Goal: Task Accomplishment & Management: Manage account settings

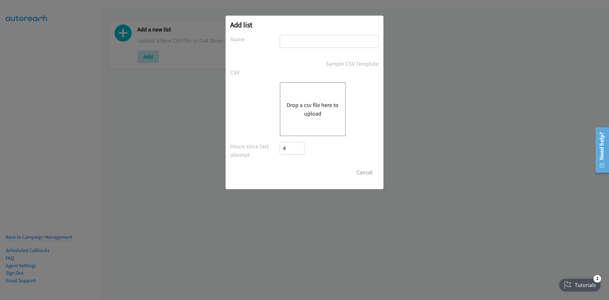
click at [311, 117] on button "Drop a csv file here to upload" at bounding box center [313, 109] width 52 height 17
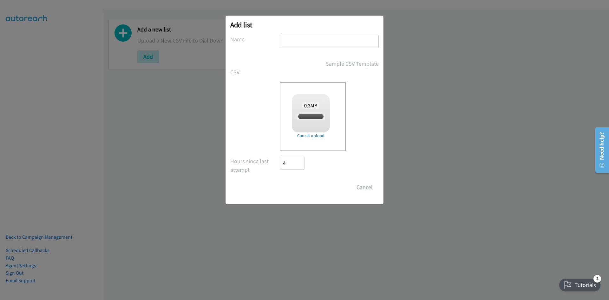
checkbox input "true"
drag, startPoint x: 309, startPoint y: 37, endPoint x: 309, endPoint y: 45, distance: 8.2
click at [309, 37] on input "text" at bounding box center [329, 41] width 99 height 13
type input "listie"
click at [305, 185] on input "Save List" at bounding box center [296, 187] width 33 height 13
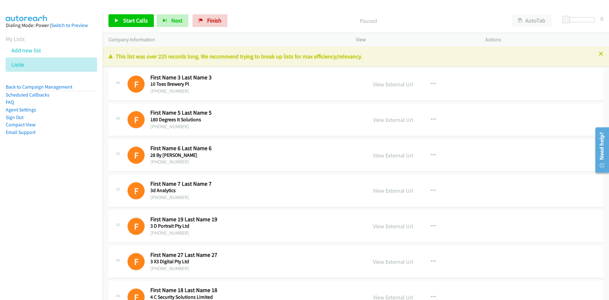
drag, startPoint x: 390, startPoint y: 86, endPoint x: 266, endPoint y: 120, distance: 128.8
click at [390, 86] on link "View External Url" at bounding box center [393, 84] width 40 height 7
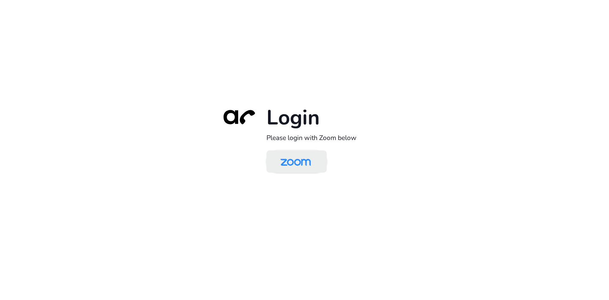
drag, startPoint x: 311, startPoint y: 157, endPoint x: 267, endPoint y: 165, distance: 44.8
click at [311, 157] on img at bounding box center [296, 162] width 44 height 21
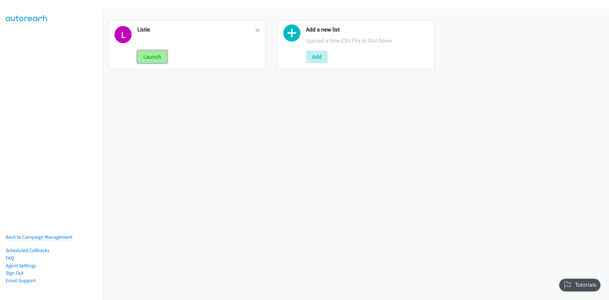
click at [151, 54] on button "Launch" at bounding box center [152, 56] width 30 height 13
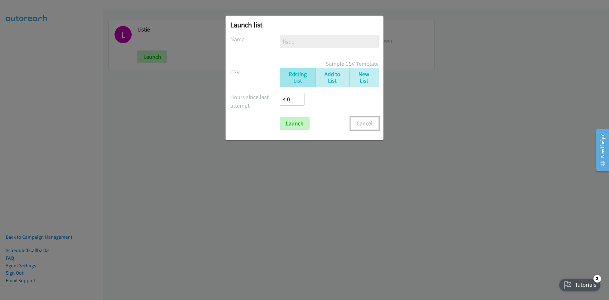
click at [358, 121] on button "Cancel" at bounding box center [364, 123] width 28 height 13
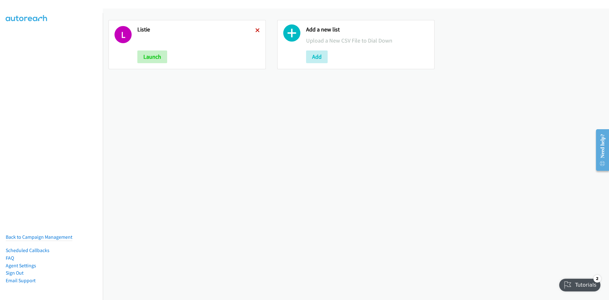
click at [255, 29] on icon at bounding box center [257, 31] width 4 height 4
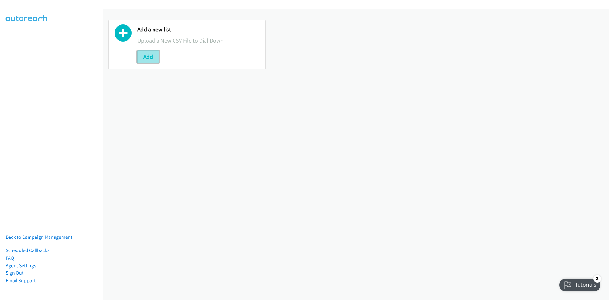
click at [154, 55] on button "Add" at bounding box center [148, 56] width 22 height 13
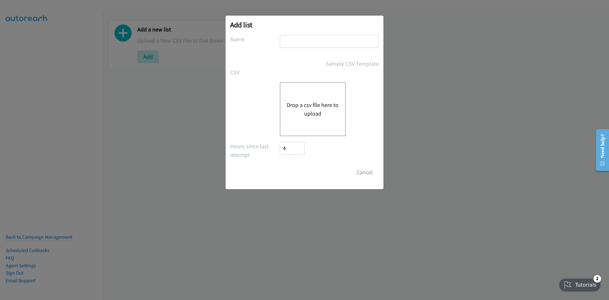
click at [286, 88] on div "Drop a csv file here to upload" at bounding box center [313, 109] width 66 height 54
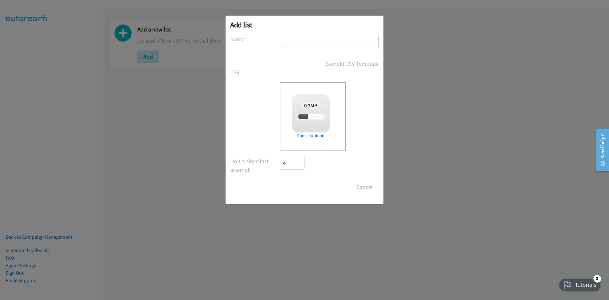
click at [318, 41] on input "text" at bounding box center [329, 41] width 99 height 13
checkbox input "true"
click at [294, 184] on input "Save List" at bounding box center [296, 187] width 33 height 13
click at [310, 38] on input "text" at bounding box center [329, 41] width 99 height 13
type input "listie"
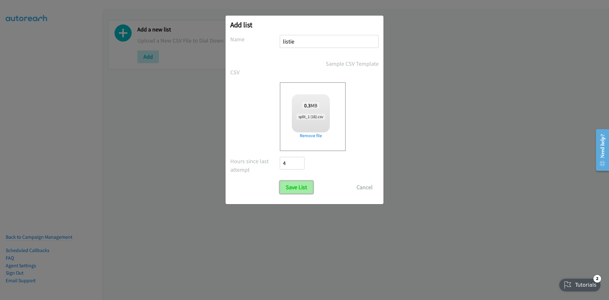
click at [292, 181] on input "Save List" at bounding box center [296, 187] width 33 height 13
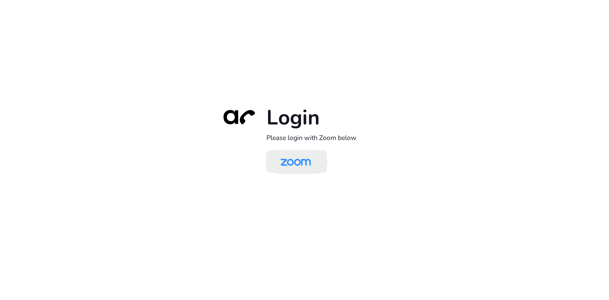
click at [288, 170] on img at bounding box center [296, 162] width 44 height 21
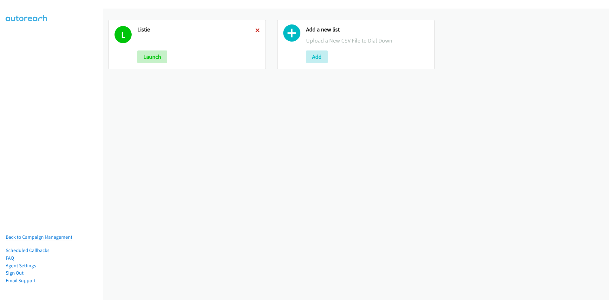
click at [255, 29] on icon at bounding box center [257, 31] width 4 height 4
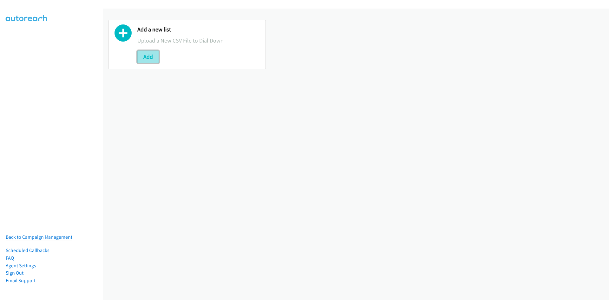
click at [155, 57] on button "Add" at bounding box center [148, 56] width 22 height 13
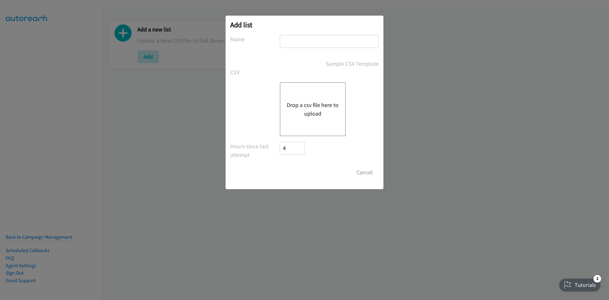
click at [310, 108] on button "Drop a csv file here to upload" at bounding box center [313, 109] width 52 height 17
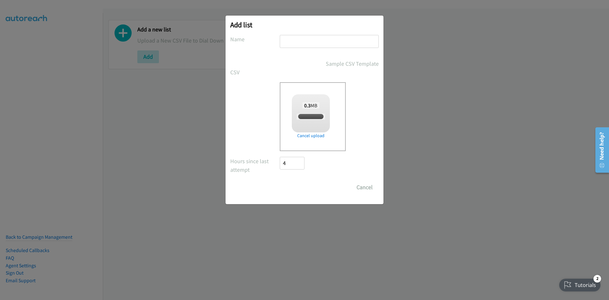
click at [304, 39] on input "text" at bounding box center [329, 41] width 99 height 13
checkbox input "true"
type input "AAAAHHH"
click at [296, 180] on form "No phone fields were returned for that Report or List View Please upload a csv …" at bounding box center [304, 114] width 148 height 159
click at [296, 182] on input "Save List" at bounding box center [296, 187] width 33 height 13
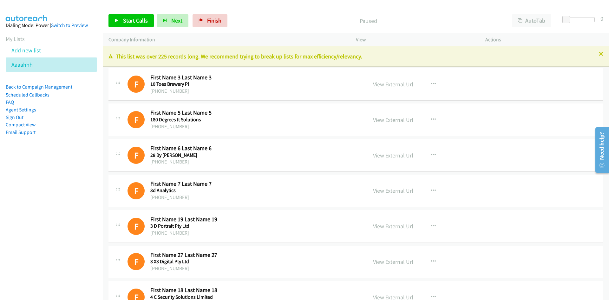
drag, startPoint x: 34, startPoint y: 65, endPoint x: 115, endPoint y: 35, distance: 86.8
click at [34, 65] on icon at bounding box center [36, 65] width 4 height 4
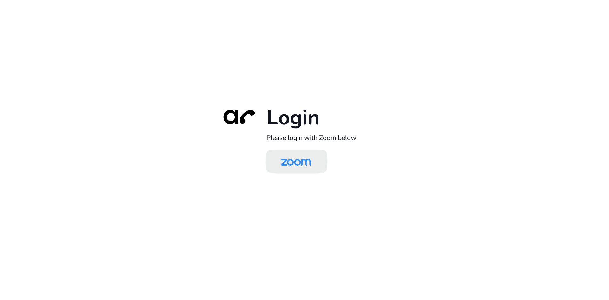
click at [287, 157] on img at bounding box center [296, 162] width 44 height 21
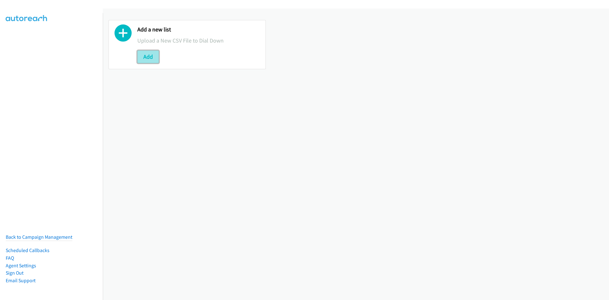
click at [149, 58] on button "Add" at bounding box center [148, 56] width 22 height 13
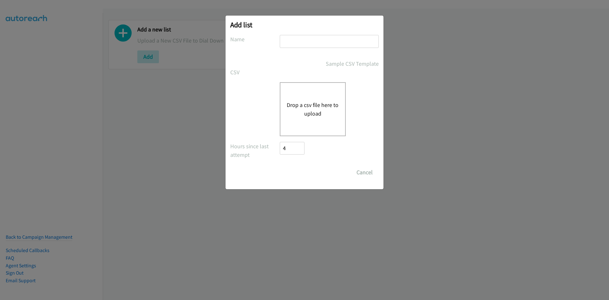
click at [290, 98] on div "Drop a csv file here to upload" at bounding box center [313, 109] width 66 height 54
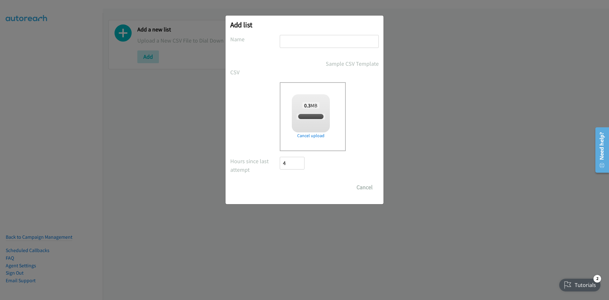
drag, startPoint x: 317, startPoint y: 38, endPoint x: 327, endPoint y: 48, distance: 14.1
click at [317, 38] on input "text" at bounding box center [329, 41] width 99 height 13
type input "listie"
checkbox input "true"
click at [302, 188] on input "Save List" at bounding box center [296, 187] width 33 height 13
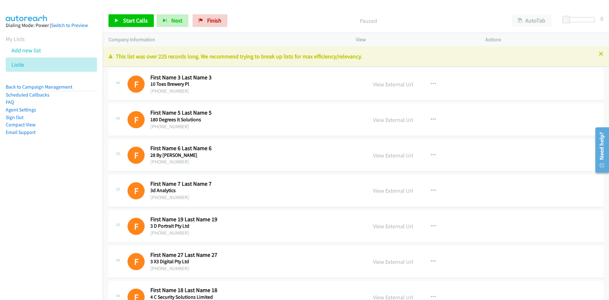
click at [172, 92] on div "+61753735003" at bounding box center [235, 91] width 171 height 8
drag, startPoint x: 385, startPoint y: 86, endPoint x: 377, endPoint y: 87, distance: 7.7
click at [385, 86] on link "View External Url" at bounding box center [393, 84] width 40 height 7
drag, startPoint x: 393, startPoint y: 120, endPoint x: 317, endPoint y: 111, distance: 76.2
click at [393, 120] on link "View External Url" at bounding box center [393, 119] width 40 height 7
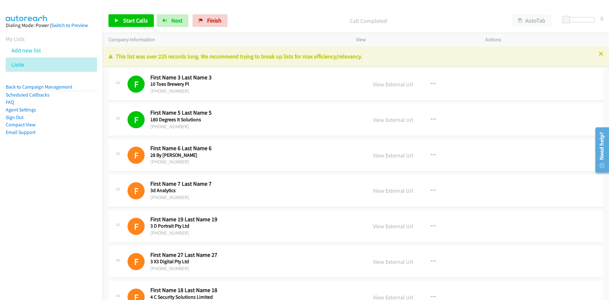
drag, startPoint x: 27, startPoint y: 65, endPoint x: 116, endPoint y: 1, distance: 109.7
click at [27, 65] on icon at bounding box center [27, 65] width 4 height 4
